Goal: Information Seeking & Learning: Check status

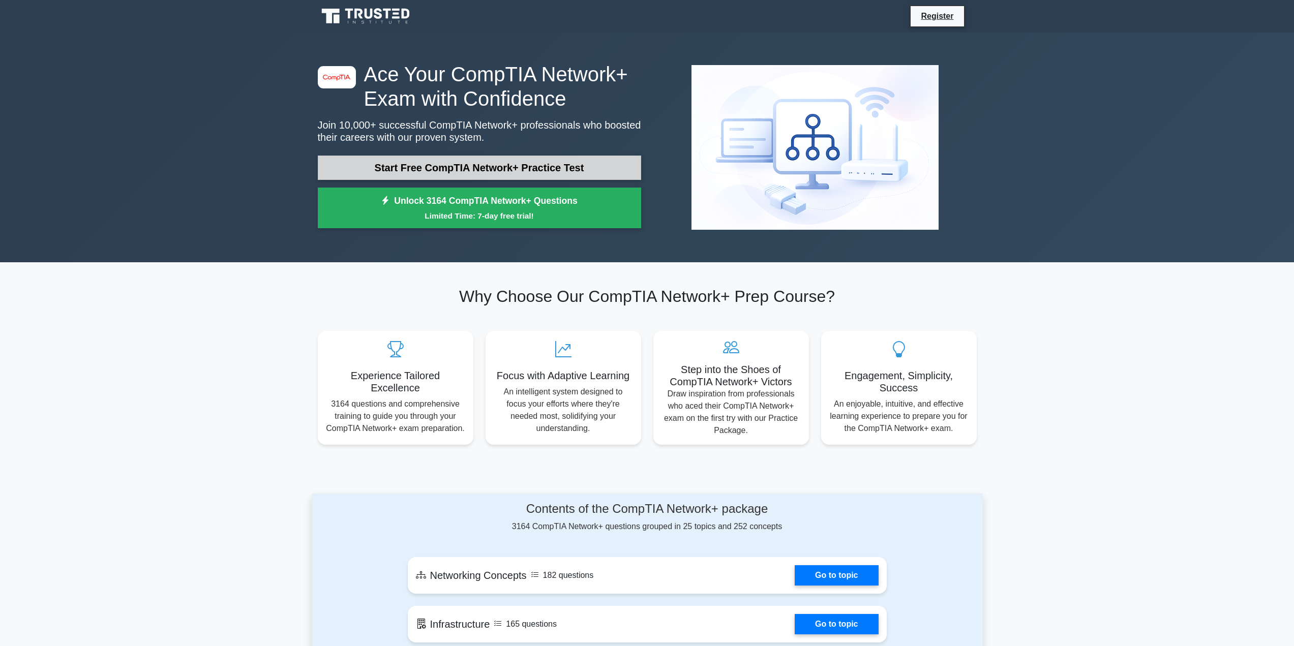
click at [543, 165] on link "Start Free CompTIA Network+ Practice Test" at bounding box center [479, 168] width 323 height 24
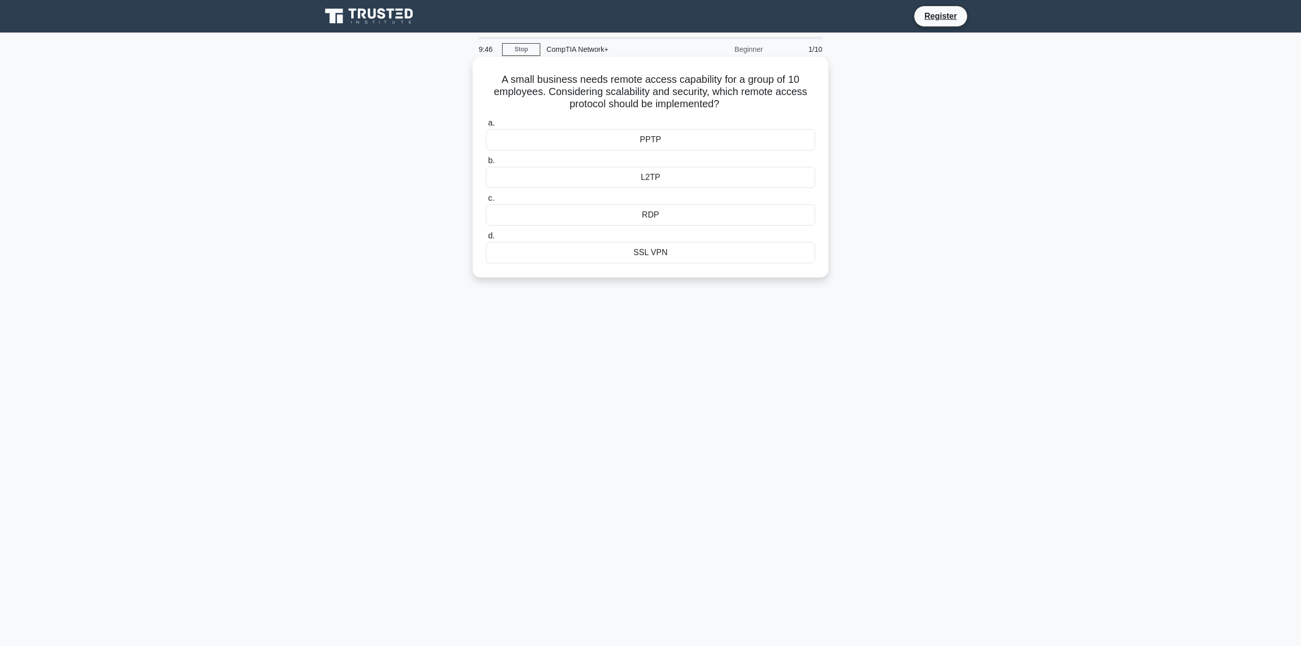
click at [660, 141] on div "PPTP" at bounding box center [650, 139] width 329 height 21
click at [486, 127] on input "a. PPTP" at bounding box center [486, 123] width 0 height 7
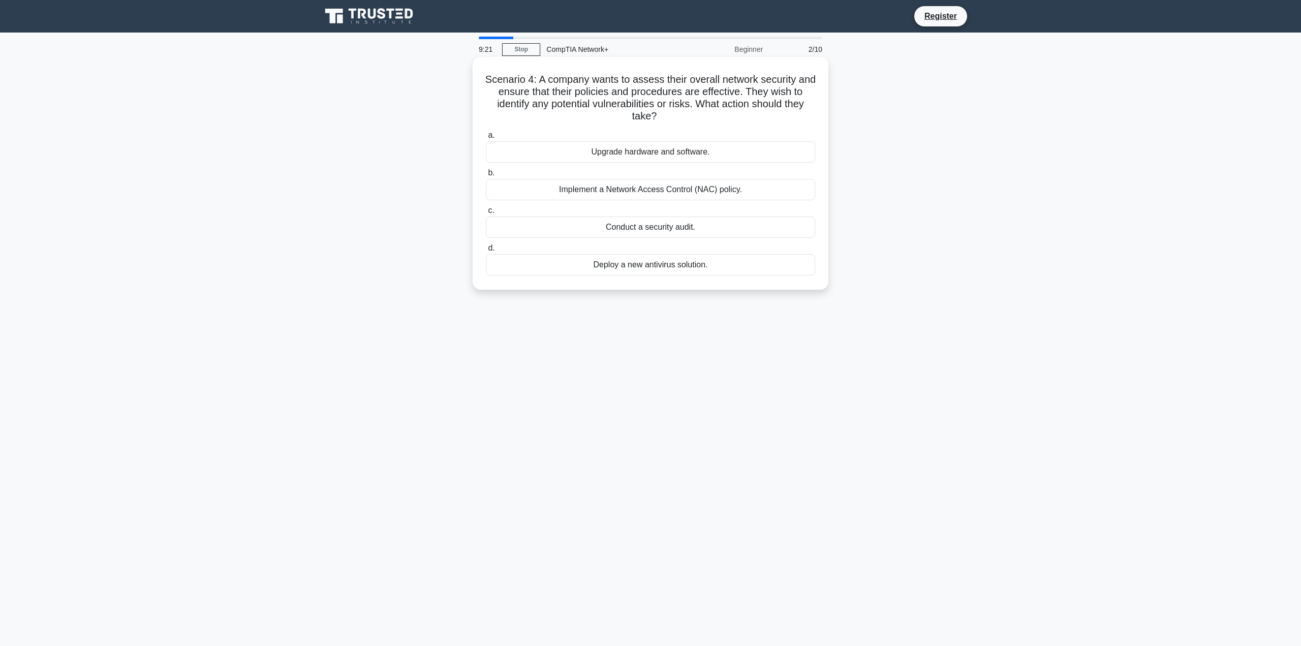
click at [676, 232] on div "Conduct a security audit." at bounding box center [650, 227] width 329 height 21
click at [486, 214] on input "c. Conduct a security audit." at bounding box center [486, 210] width 0 height 7
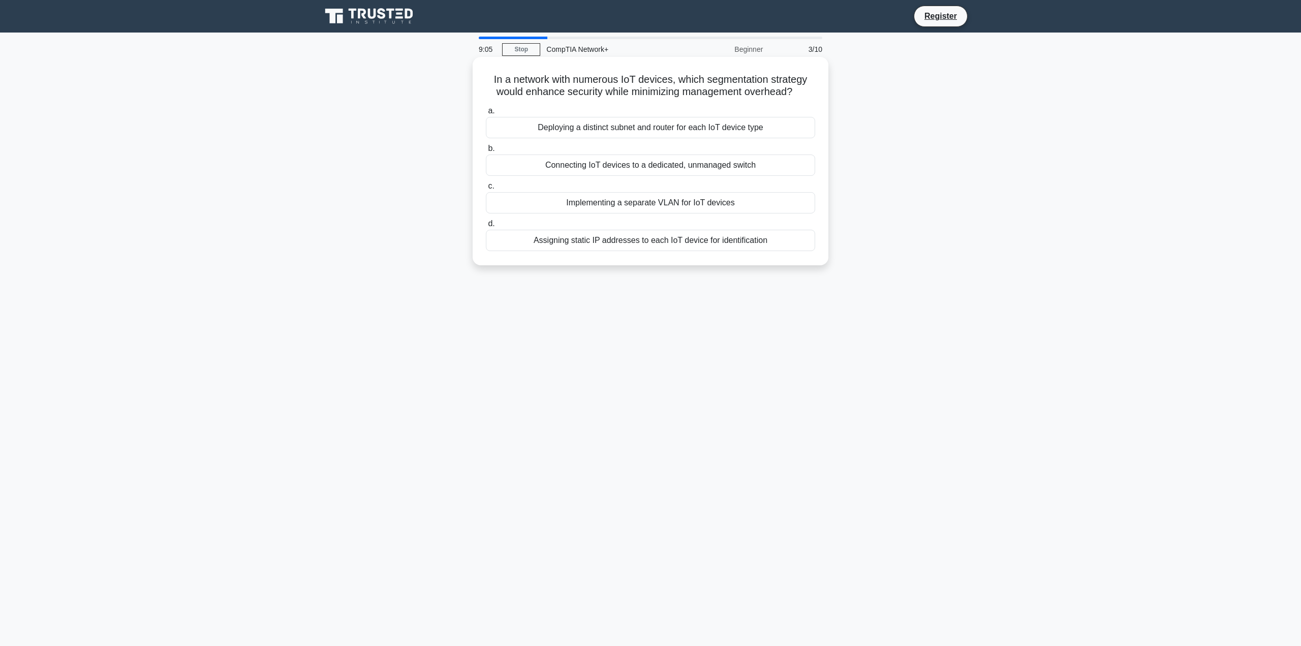
click at [736, 206] on div "Implementing a separate VLAN for IoT devices" at bounding box center [650, 202] width 329 height 21
click at [486, 190] on input "c. Implementing a separate VLAN for IoT devices" at bounding box center [486, 186] width 0 height 7
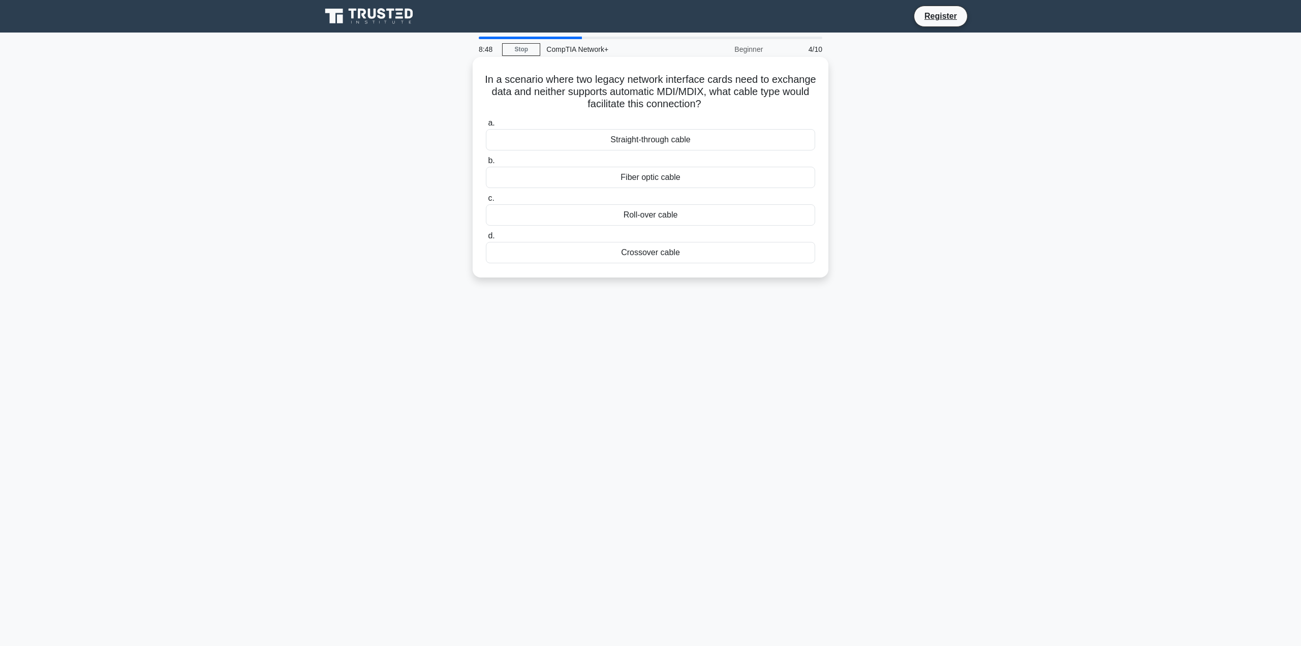
click at [670, 257] on div "Crossover cable" at bounding box center [650, 252] width 329 height 21
click at [486, 239] on input "d. Crossover cable" at bounding box center [486, 236] width 0 height 7
click at [800, 84] on h5 "The network administrator needs to divide a single virtual network into multipl…" at bounding box center [650, 85] width 331 height 25
click at [625, 79] on h5 "The network administrator needs to divide a single virtual network into multipl…" at bounding box center [650, 85] width 331 height 25
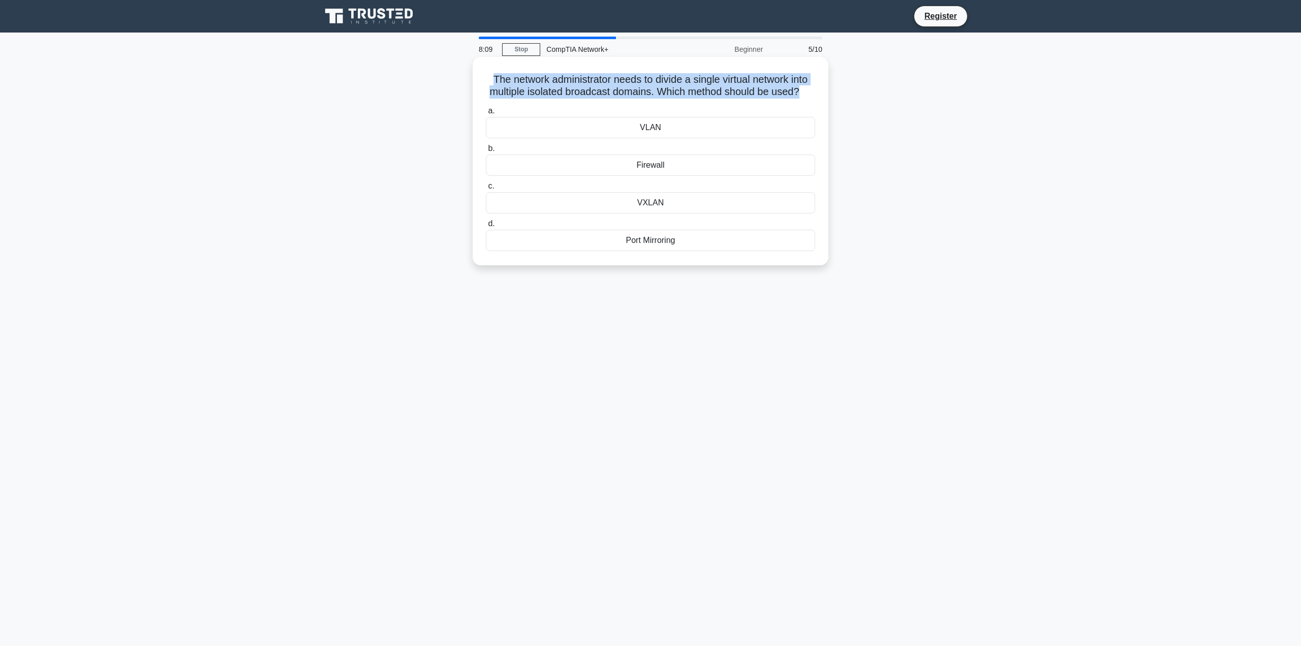
click at [625, 79] on h5 "The network administrator needs to divide a single virtual network into multipl…" at bounding box center [650, 85] width 331 height 25
click at [626, 77] on h5 "The network administrator needs to divide a single virtual network into multipl…" at bounding box center [650, 85] width 331 height 25
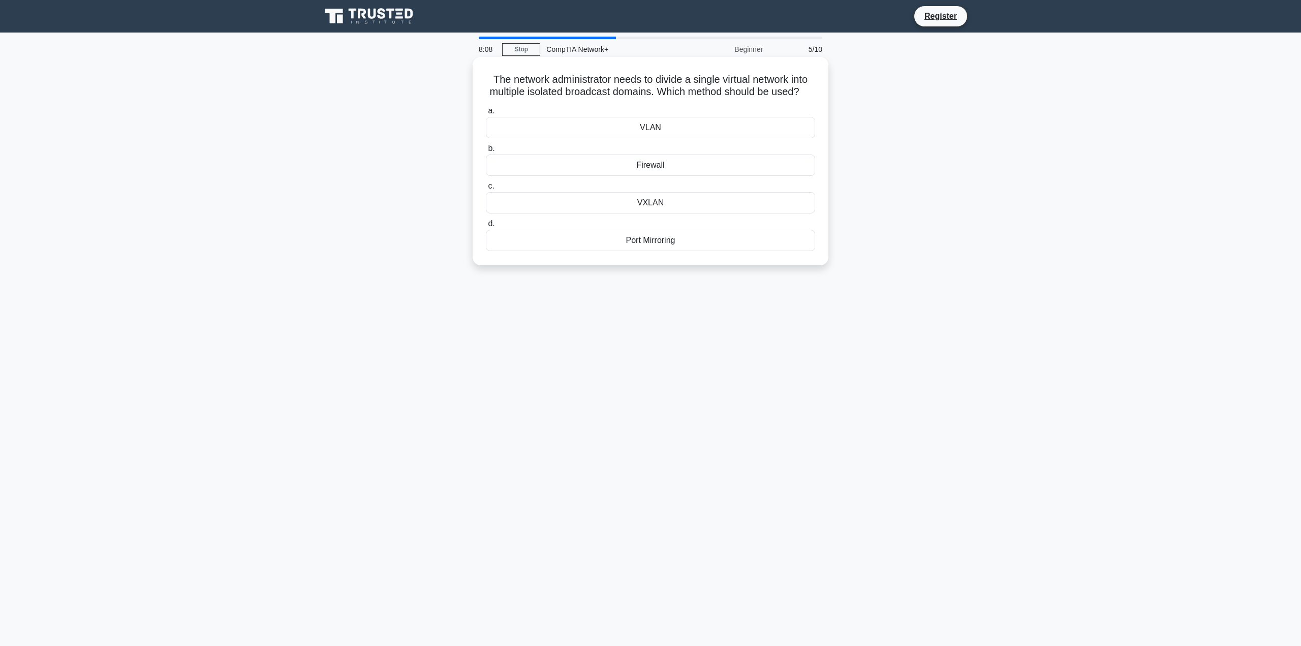
click at [624, 80] on h5 "The network administrator needs to divide a single virtual network into multipl…" at bounding box center [650, 85] width 331 height 25
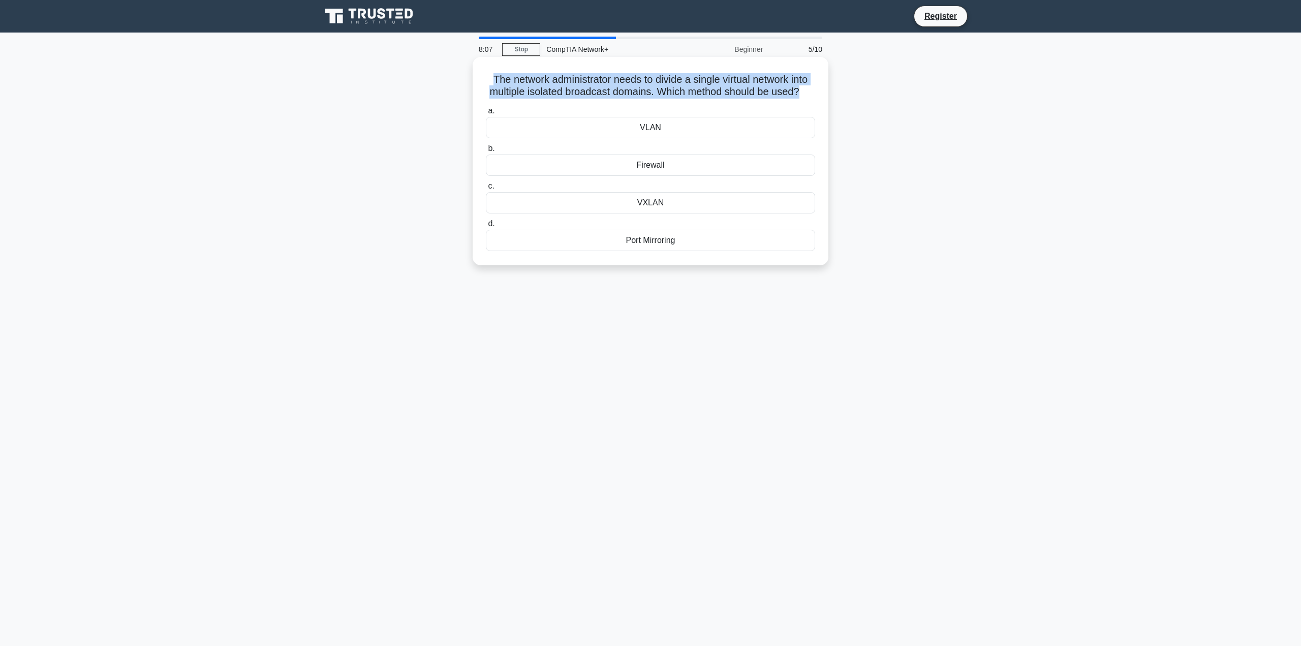
click at [624, 80] on h5 "The network administrator needs to divide a single virtual network into multipl…" at bounding box center [650, 85] width 331 height 25
click at [621, 72] on div "The network administrator needs to divide a single virtual network into multipl…" at bounding box center [651, 161] width 348 height 200
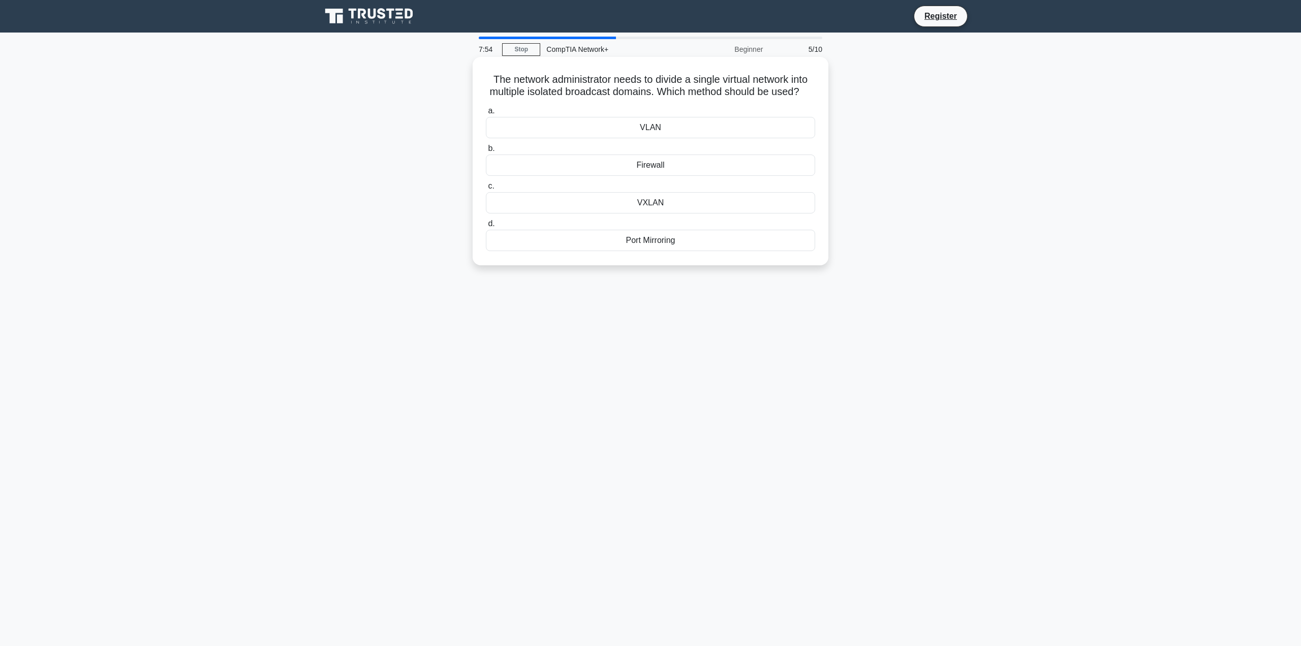
click at [657, 138] on div "VLAN" at bounding box center [650, 127] width 329 height 21
click at [486, 114] on input "a. VLAN" at bounding box center [486, 111] width 0 height 7
click at [665, 129] on div "Switch" at bounding box center [650, 127] width 329 height 21
click at [486, 114] on input "a. Switch" at bounding box center [486, 111] width 0 height 7
click at [657, 150] on div "Star" at bounding box center [650, 139] width 329 height 21
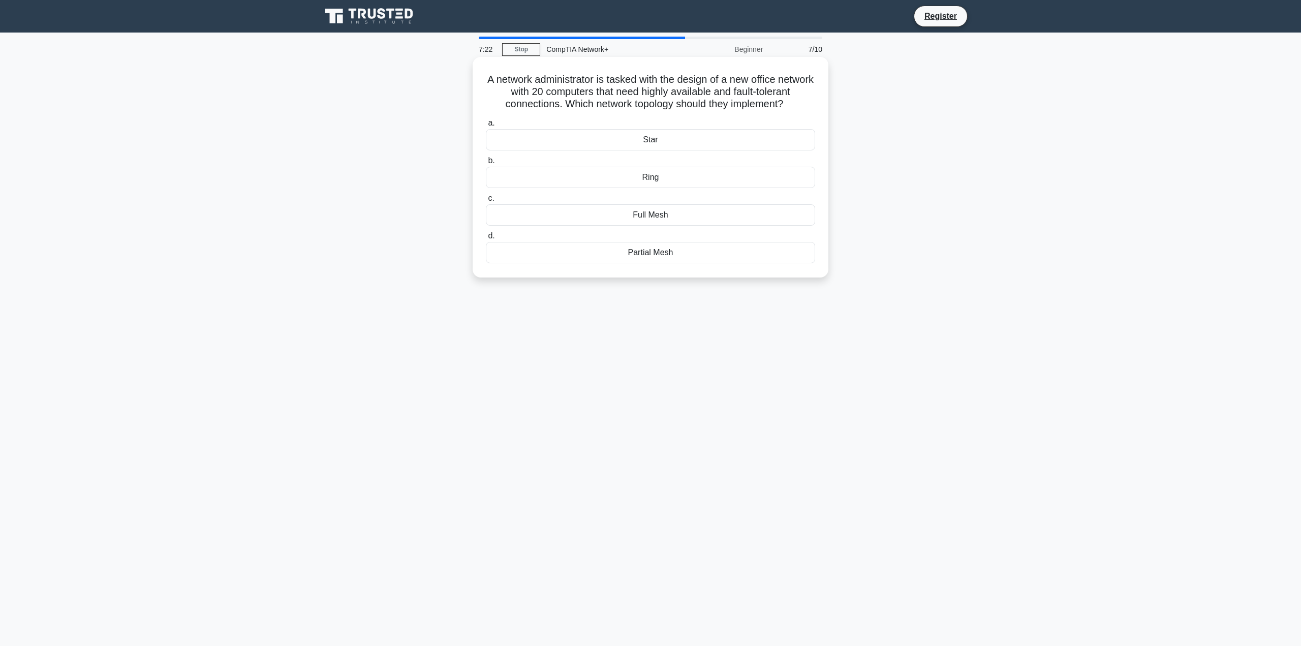
click at [486, 127] on input "a. Star" at bounding box center [486, 123] width 0 height 7
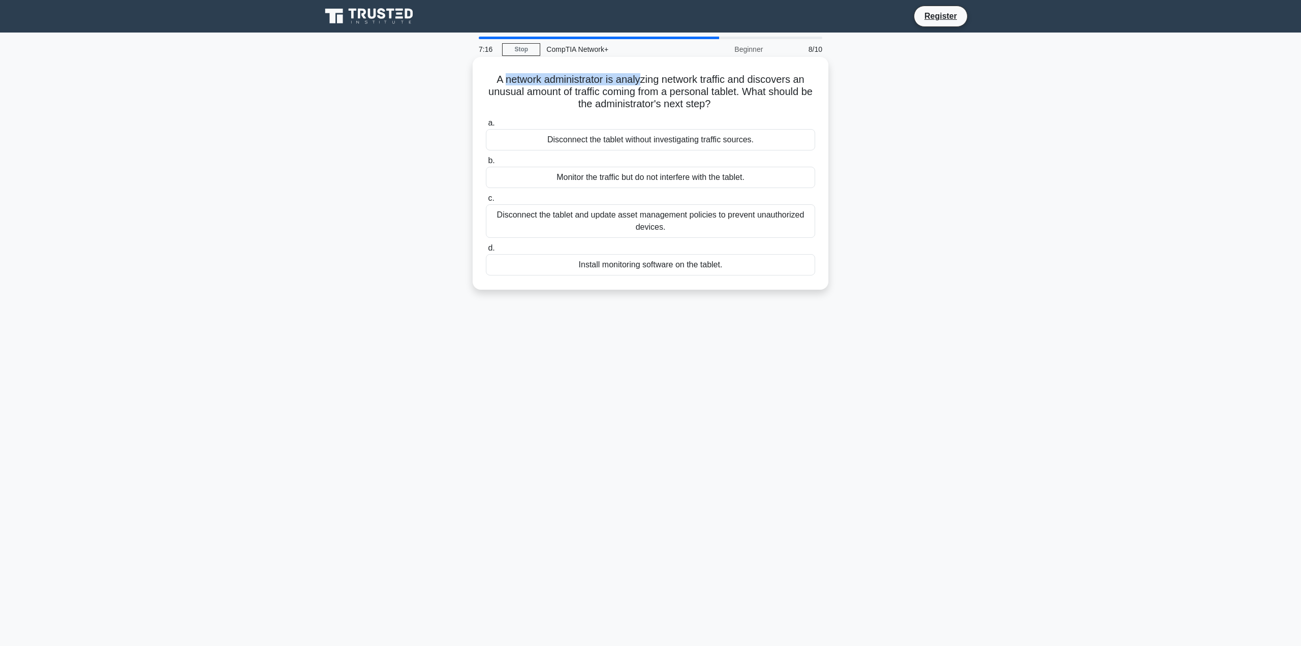
drag, startPoint x: 503, startPoint y: 79, endPoint x: 640, endPoint y: 86, distance: 137.4
click at [640, 86] on h5 "A network administrator is analyzing network traffic and discovers an unusual a…" at bounding box center [650, 92] width 331 height 38
click at [665, 223] on div "Disconnect the tablet and update asset management policies to prevent unauthori…" at bounding box center [650, 221] width 329 height 34
click at [486, 202] on input "c. Disconnect the tablet and update asset management policies to prevent unauth…" at bounding box center [486, 198] width 0 height 7
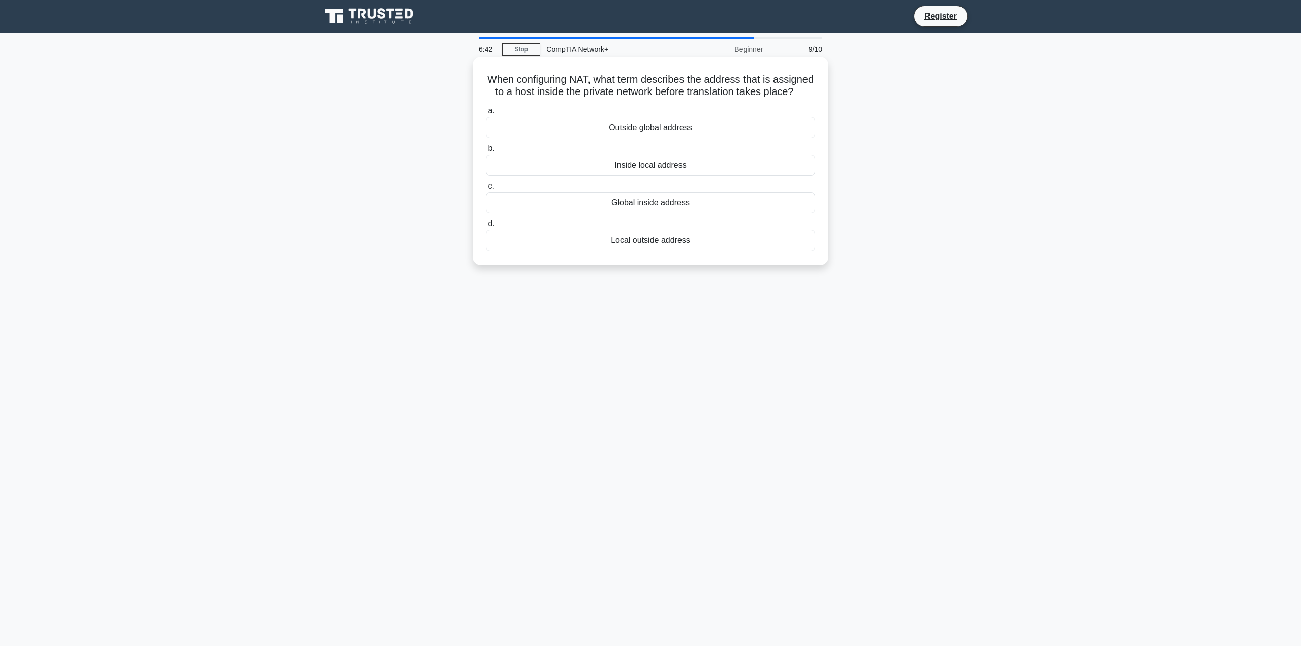
click at [676, 176] on div "Inside local address" at bounding box center [650, 165] width 329 height 21
click at [486, 152] on input "b. Inside local address" at bounding box center [486, 148] width 0 height 7
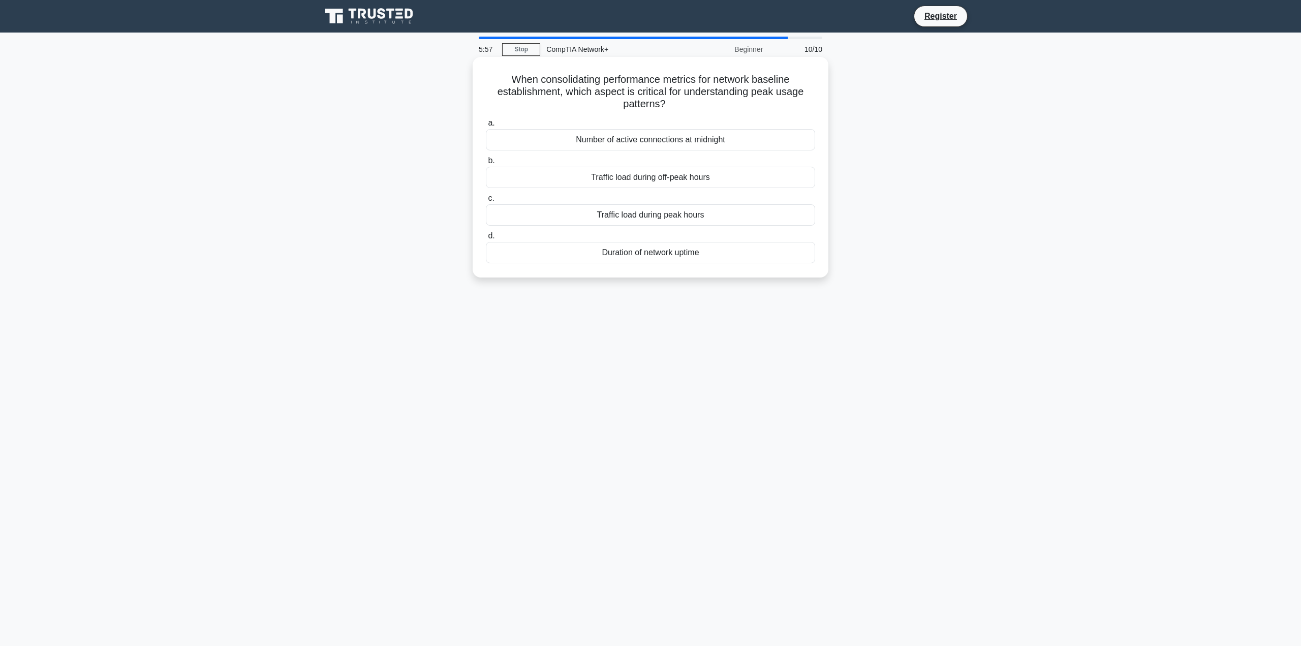
click at [702, 218] on div "Traffic load during peak hours" at bounding box center [650, 214] width 329 height 21
click at [486, 202] on input "c. Traffic load during peak hours" at bounding box center [486, 198] width 0 height 7
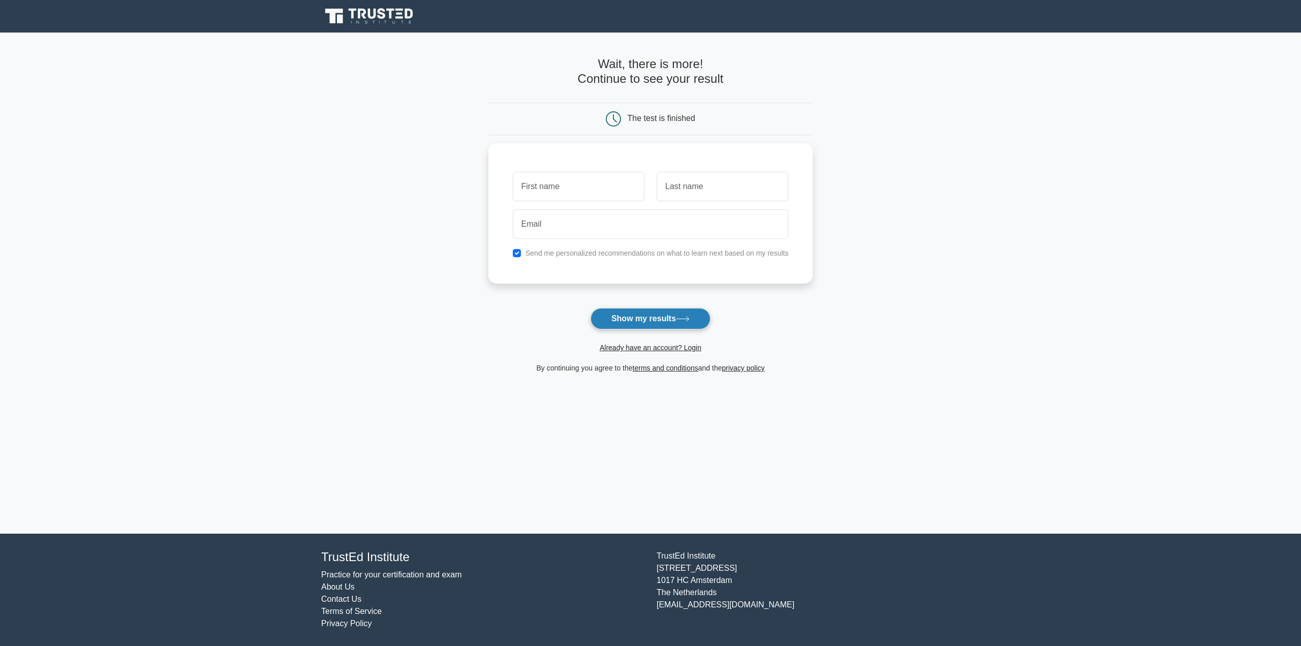
click at [694, 312] on button "Show my results" at bounding box center [651, 318] width 120 height 21
click at [851, 284] on main "Wait, there is more! Continue to see your result The test is finished and the" at bounding box center [650, 283] width 1301 height 501
click at [608, 252] on label "Send me personalized recommendations on what to learn next based on my results" at bounding box center [657, 251] width 263 height 8
click at [593, 254] on label "Send me personalized recommendations on what to learn next based on my results" at bounding box center [657, 251] width 263 height 8
click at [516, 249] on input "checkbox" at bounding box center [517, 251] width 8 height 8
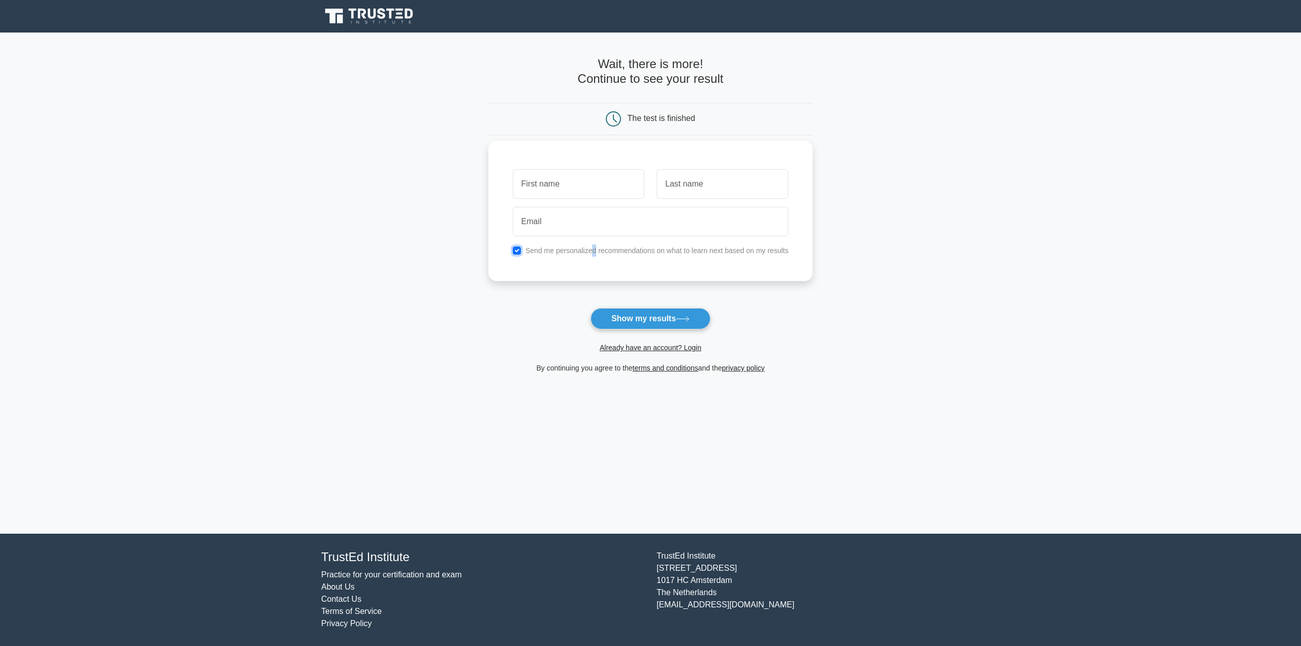
checkbox input "false"
click at [573, 198] on input "text" at bounding box center [579, 183] width 132 height 29
click at [591, 169] on input "text" at bounding box center [579, 183] width 132 height 29
click at [603, 213] on input "email" at bounding box center [651, 221] width 276 height 29
paste input "dowaham247@erynka.com"
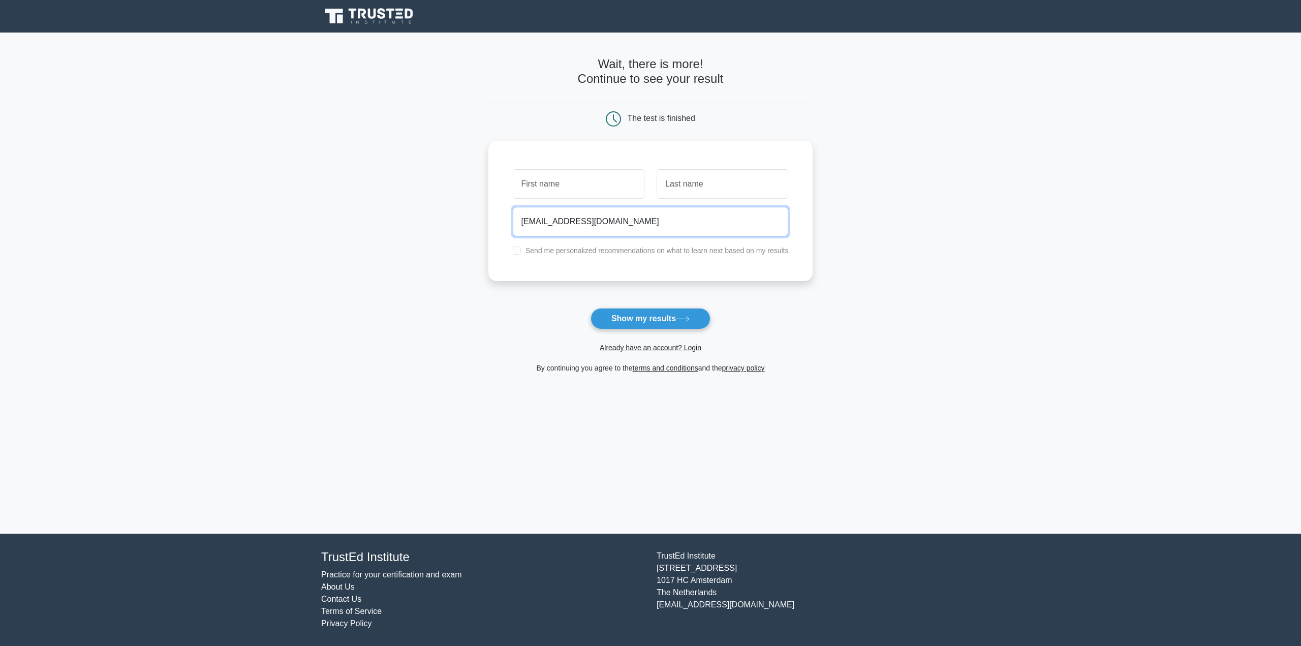
type input "dowaham247@erynka.com"
click at [593, 181] on input "text" at bounding box center [579, 183] width 132 height 29
type input "s"
click at [701, 184] on input "text" at bounding box center [723, 183] width 132 height 29
type input "ss"
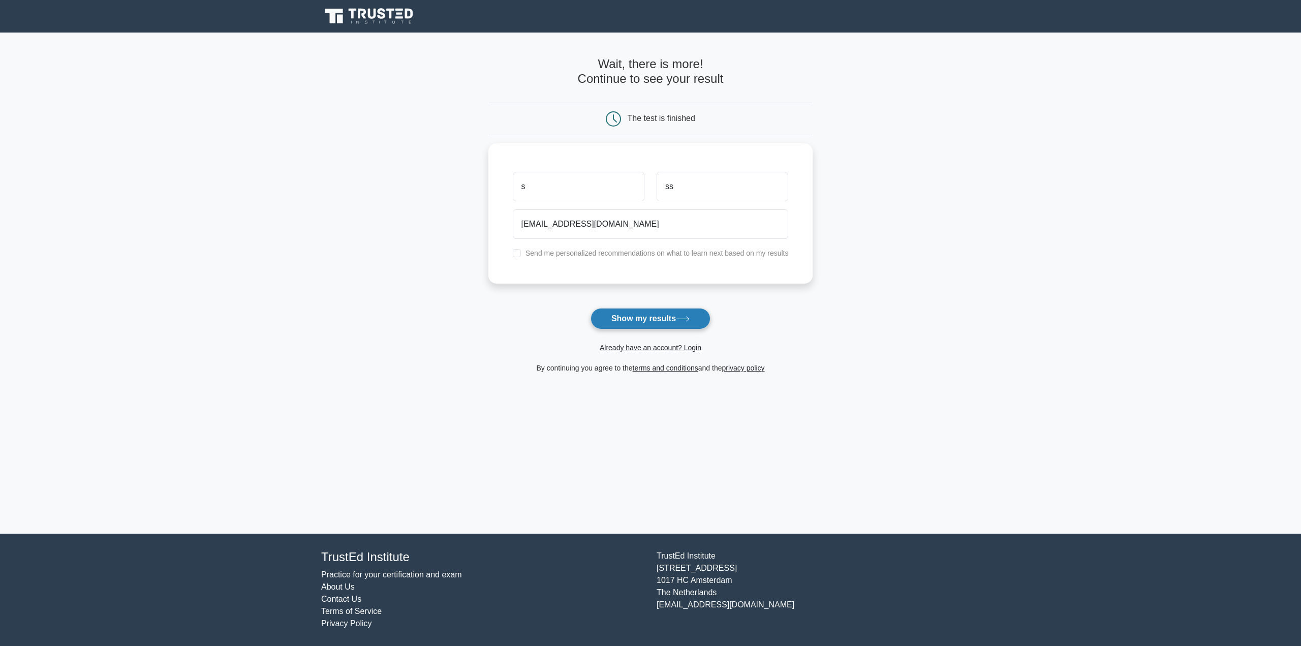
click at [662, 320] on button "Show my results" at bounding box center [651, 318] width 120 height 21
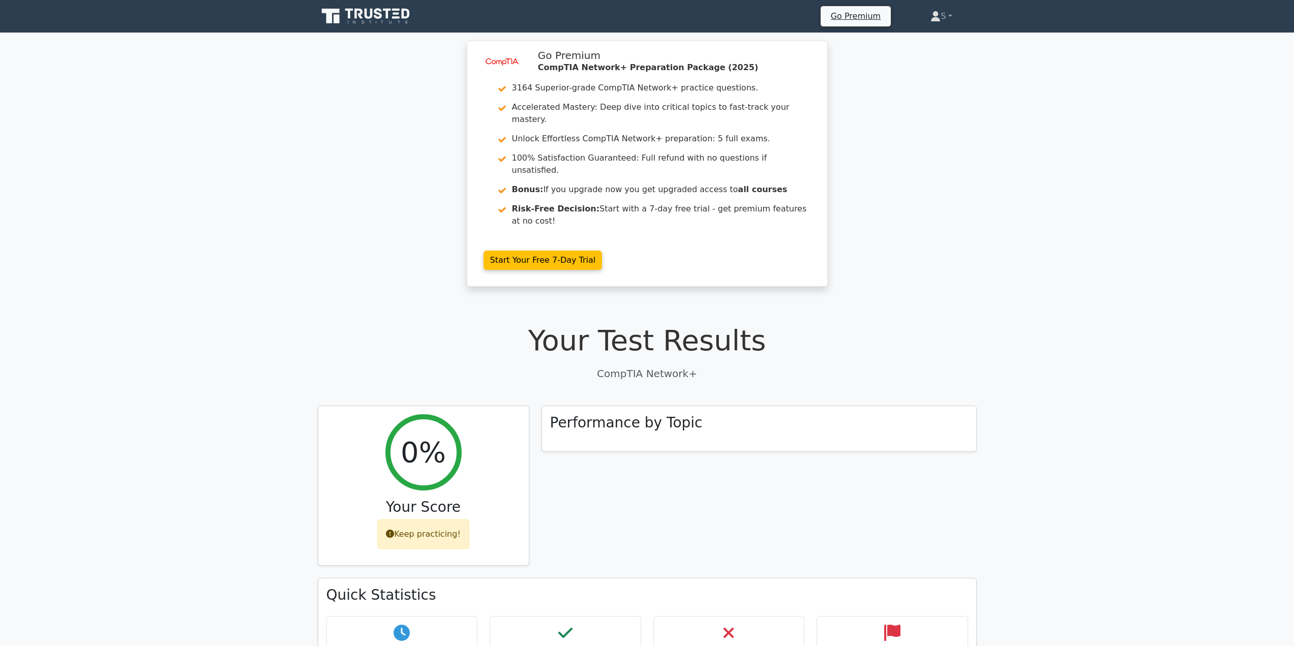
click at [1017, 259] on div "image/svg+xml Go Premium CompTIA Network+ Preparation Package (2025) 3164 Super…" at bounding box center [647, 170] width 1294 height 258
click at [636, 412] on h3 "Performance by Topic" at bounding box center [626, 420] width 152 height 17
click at [670, 323] on h1 "Your Test Results" at bounding box center [647, 340] width 659 height 34
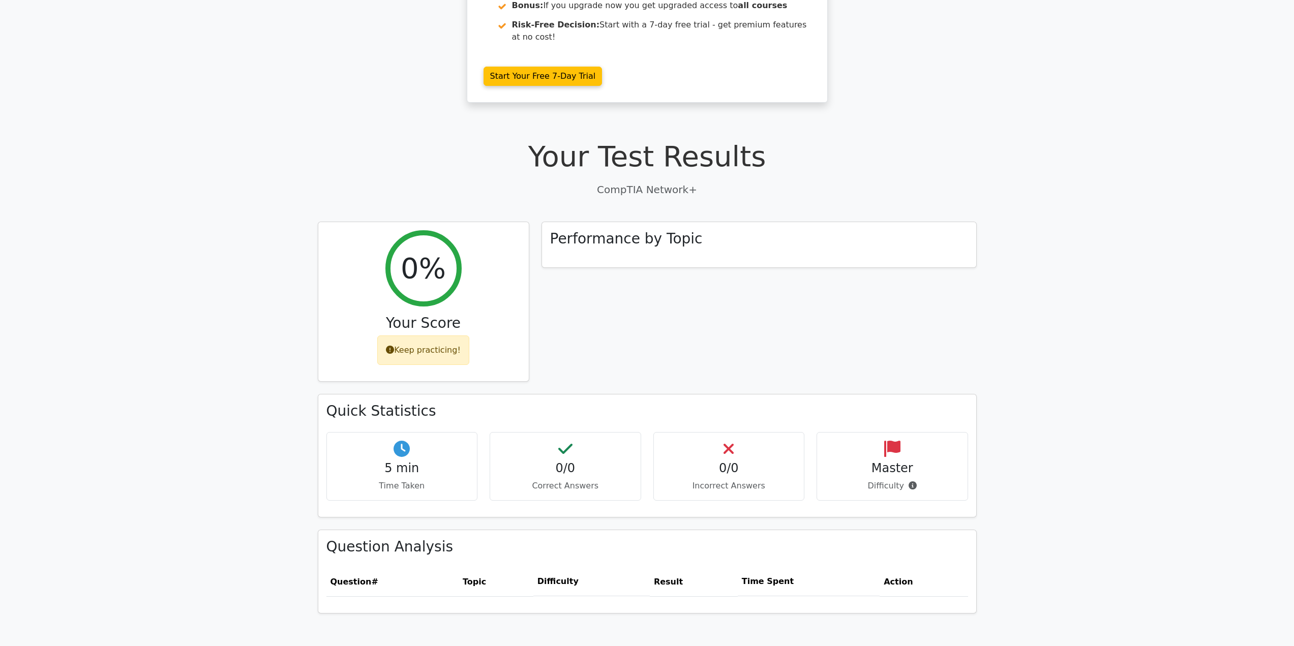
scroll to position [152, 0]
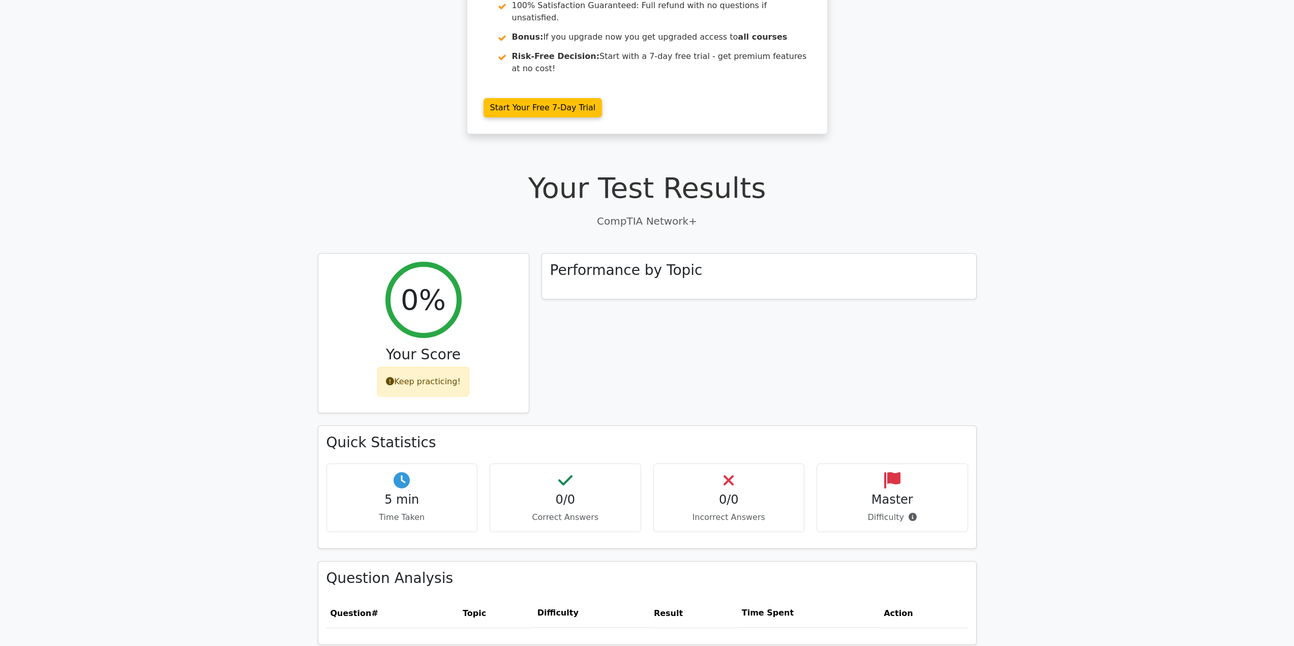
click at [1152, 239] on main "image/svg+xml Go Premium CompTIA Network+ Preparation Package (2025) 3164 Super…" at bounding box center [647, 443] width 1294 height 1127
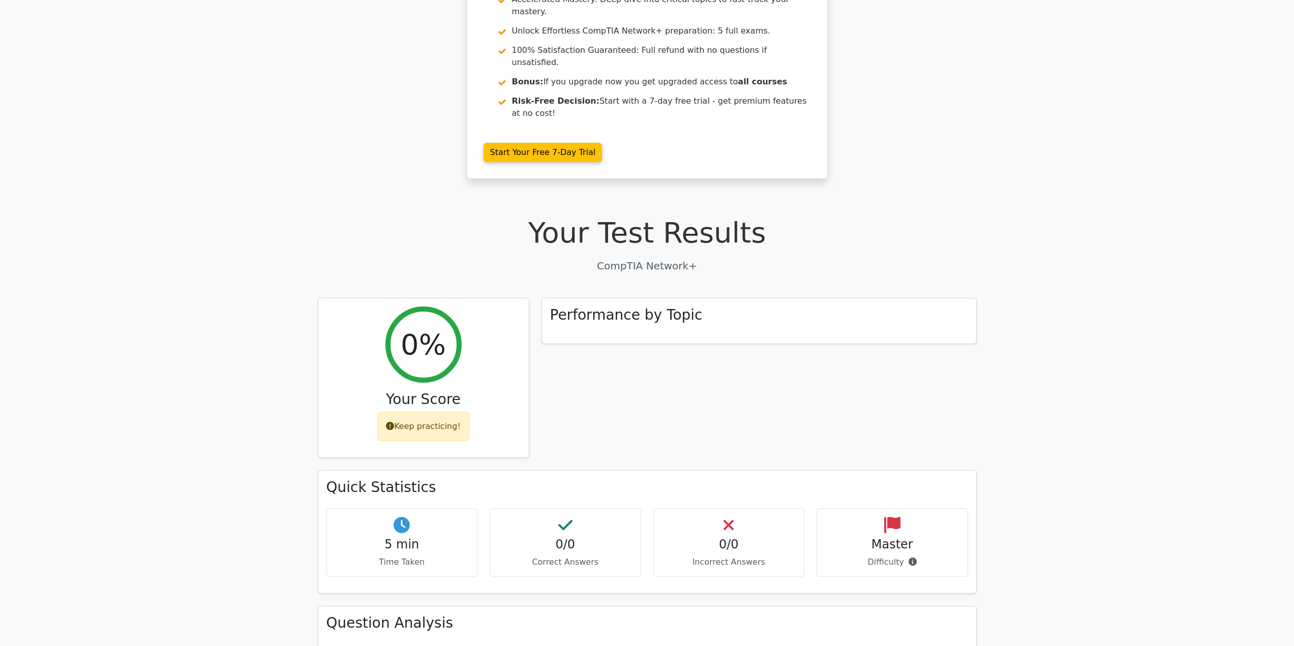
scroll to position [0, 0]
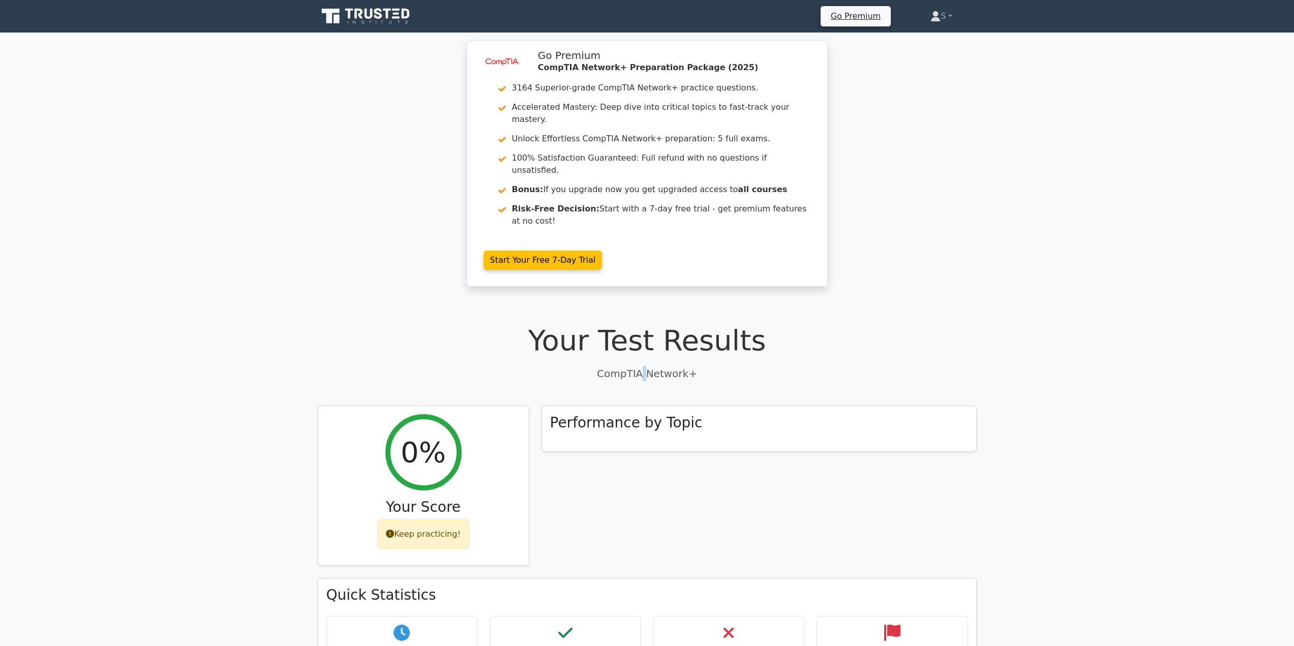
click at [649, 366] on p "CompTIA Network+" at bounding box center [647, 373] width 659 height 15
click at [685, 366] on p "CompTIA Network+" at bounding box center [647, 373] width 659 height 15
click at [654, 412] on h3 "Performance by Topic" at bounding box center [626, 420] width 152 height 17
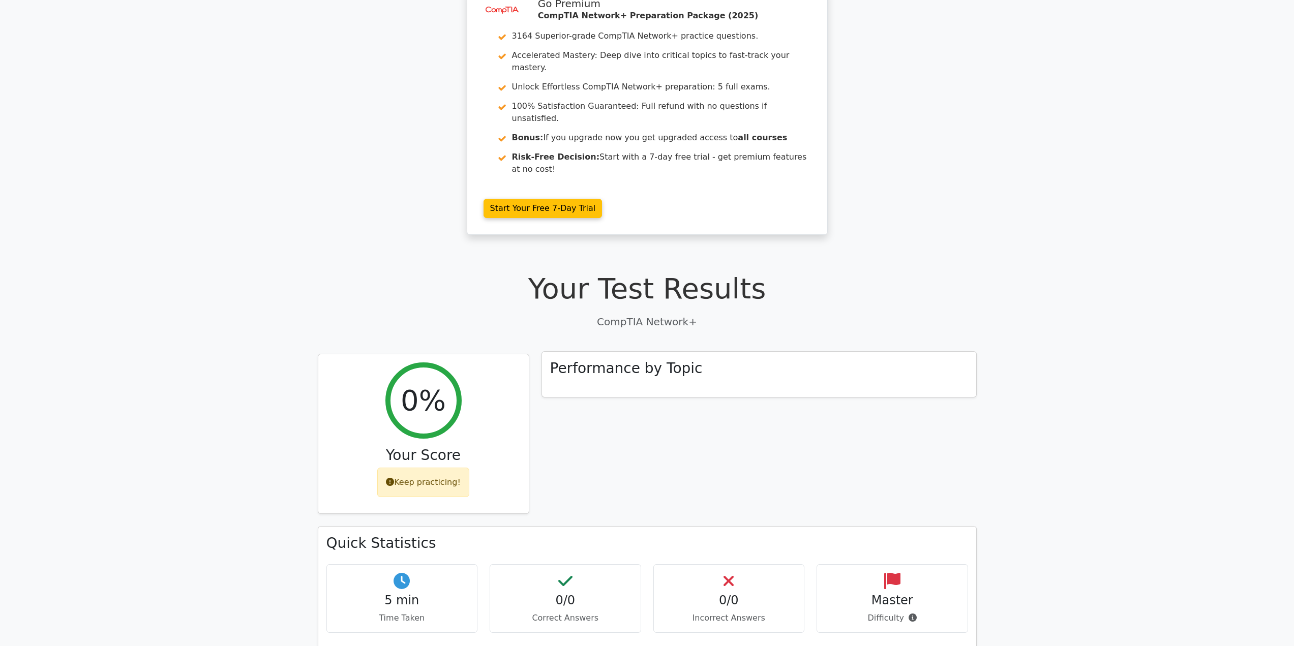
scroll to position [51, 0]
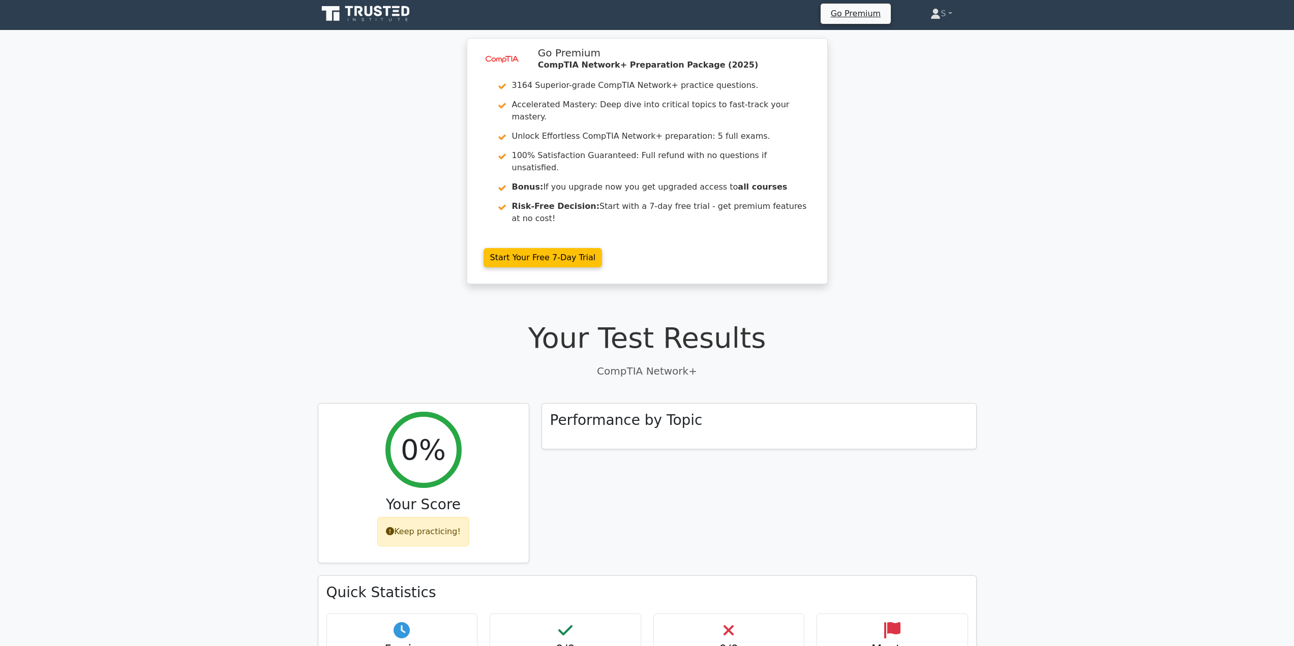
scroll to position [0, 0]
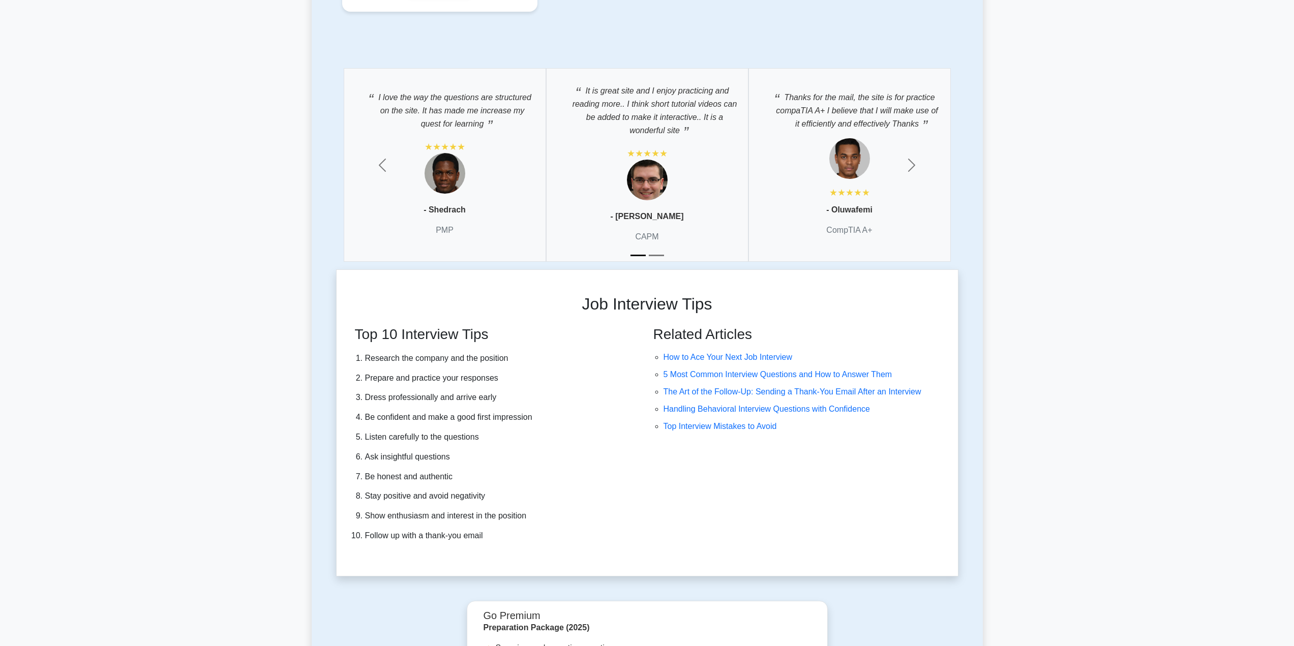
scroll to position [2592, 0]
